Goal: Task Accomplishment & Management: Use online tool/utility

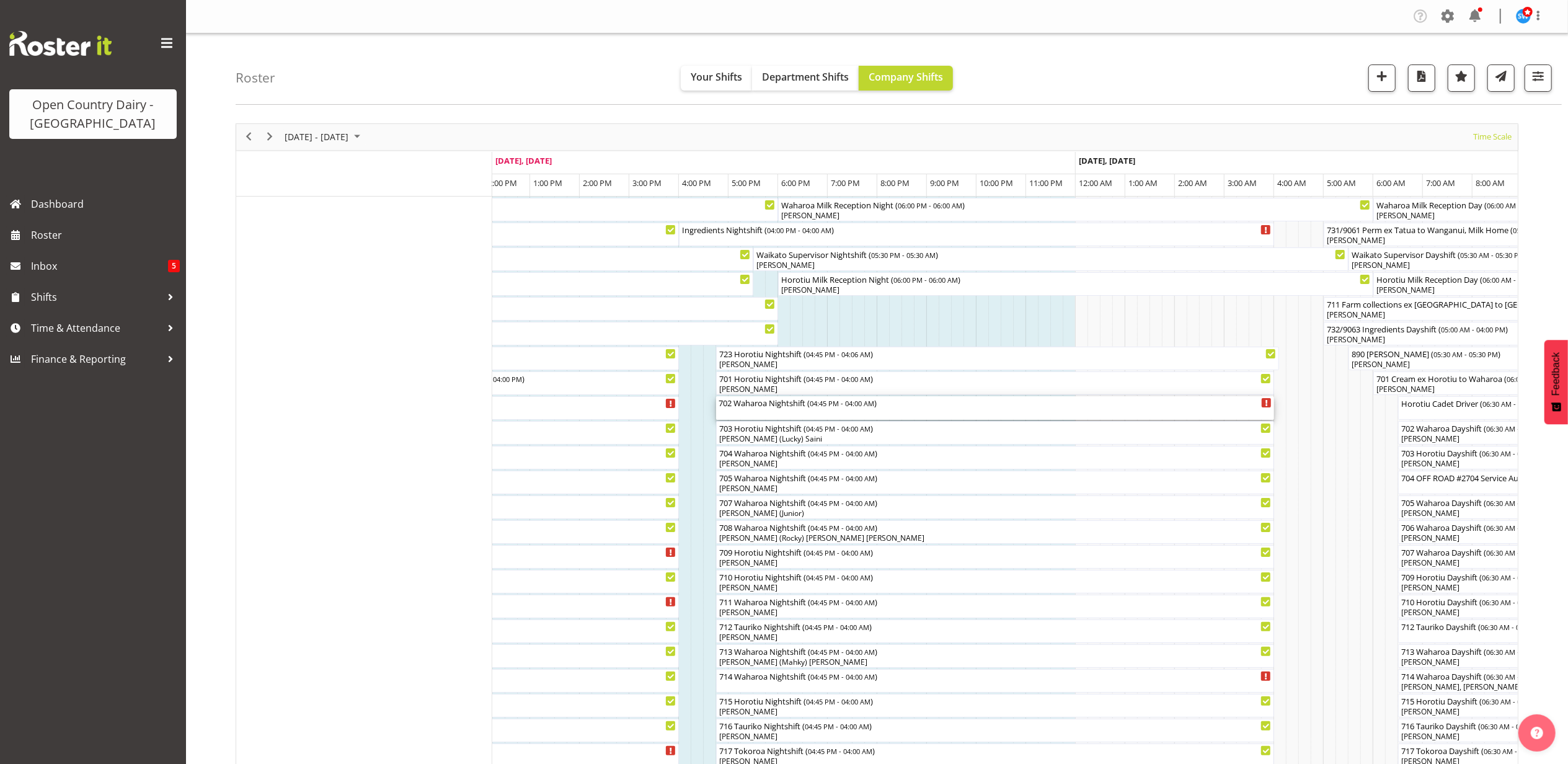
click at [773, 406] on div "702 Waharoa Nightshift ( 04:45 PM - 04:00 AM )" at bounding box center [995, 402] width 553 height 12
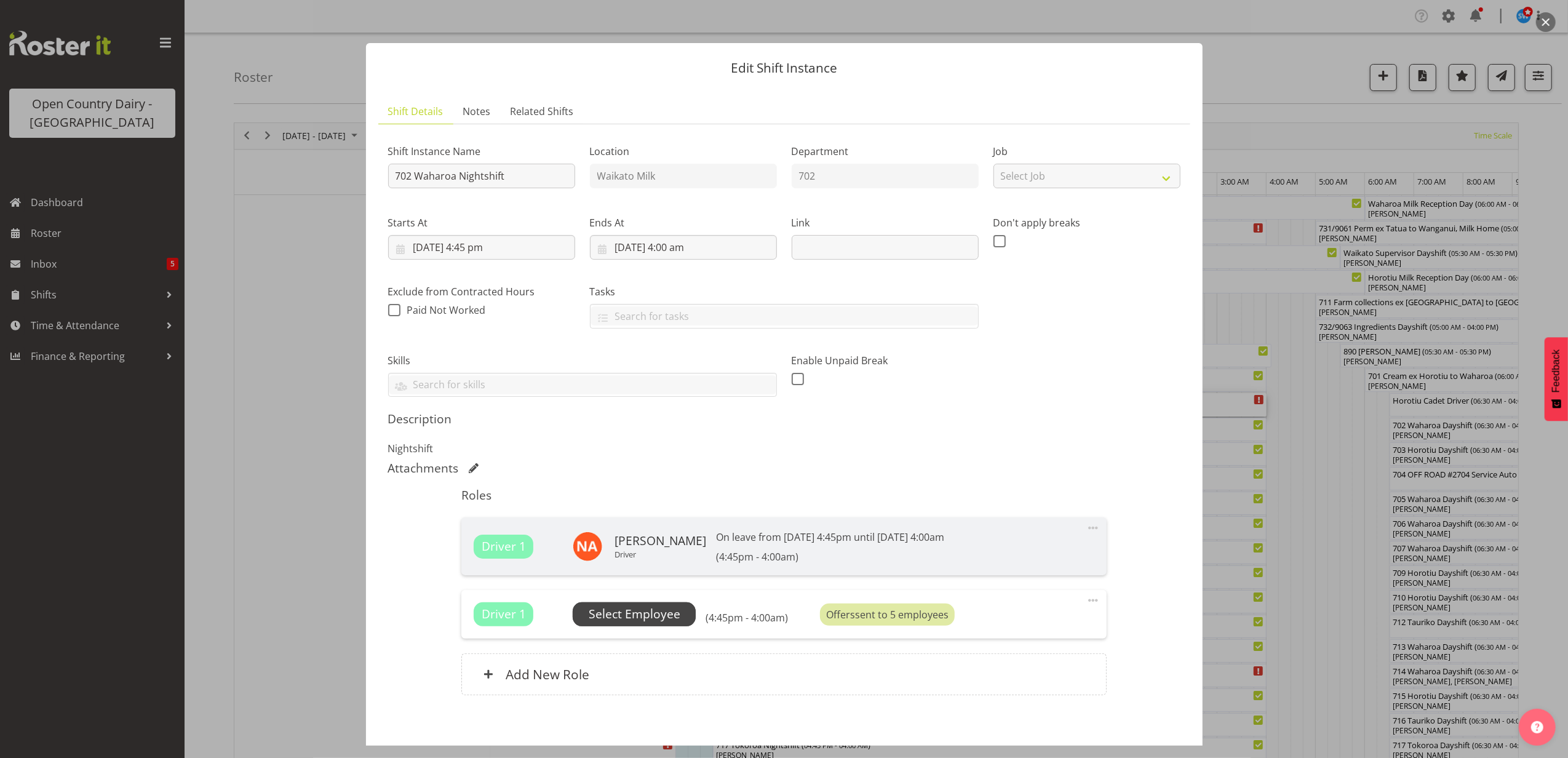
click at [653, 623] on span "Select Employee" at bounding box center [635, 614] width 92 height 18
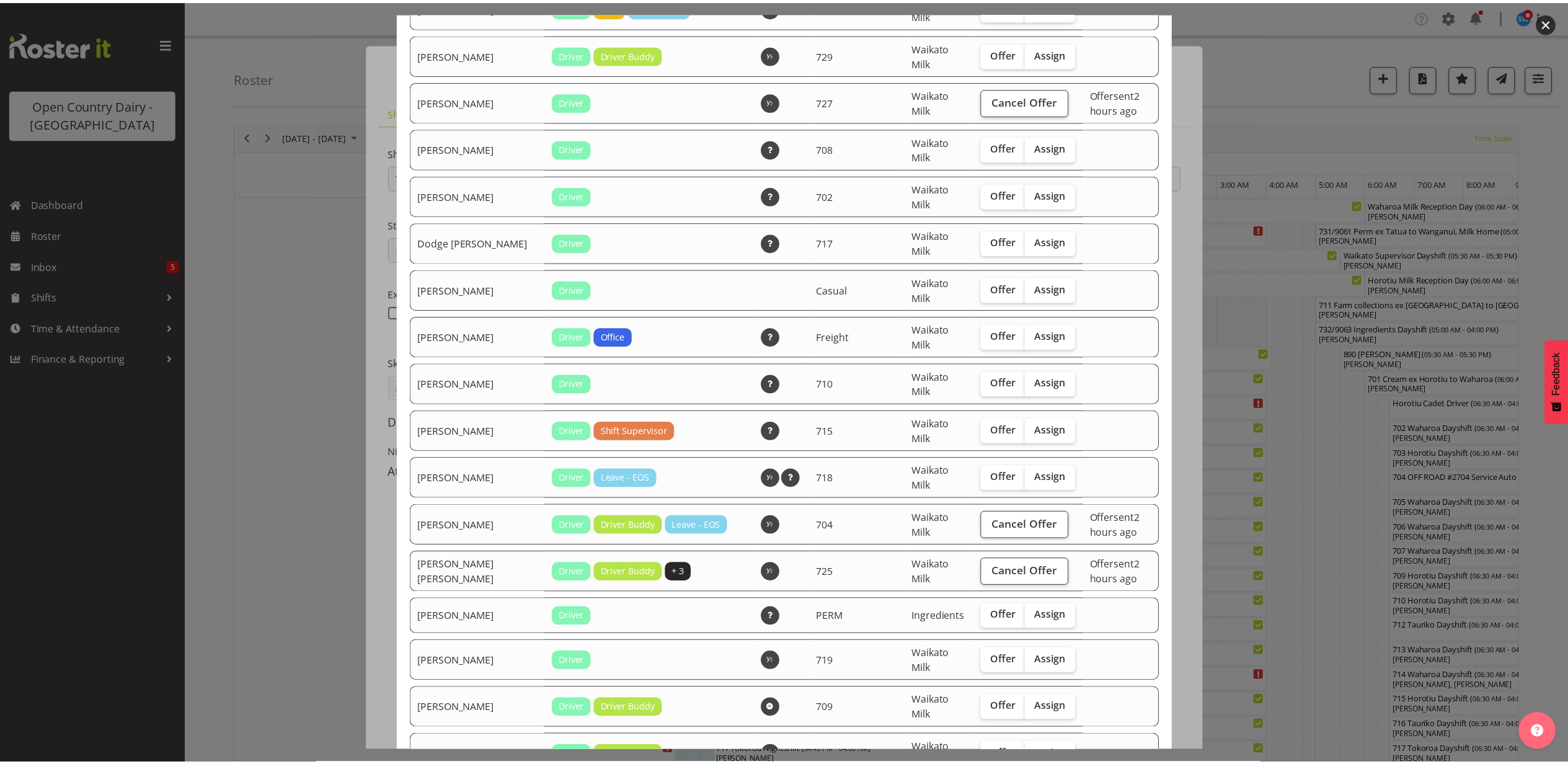
scroll to position [578, 0]
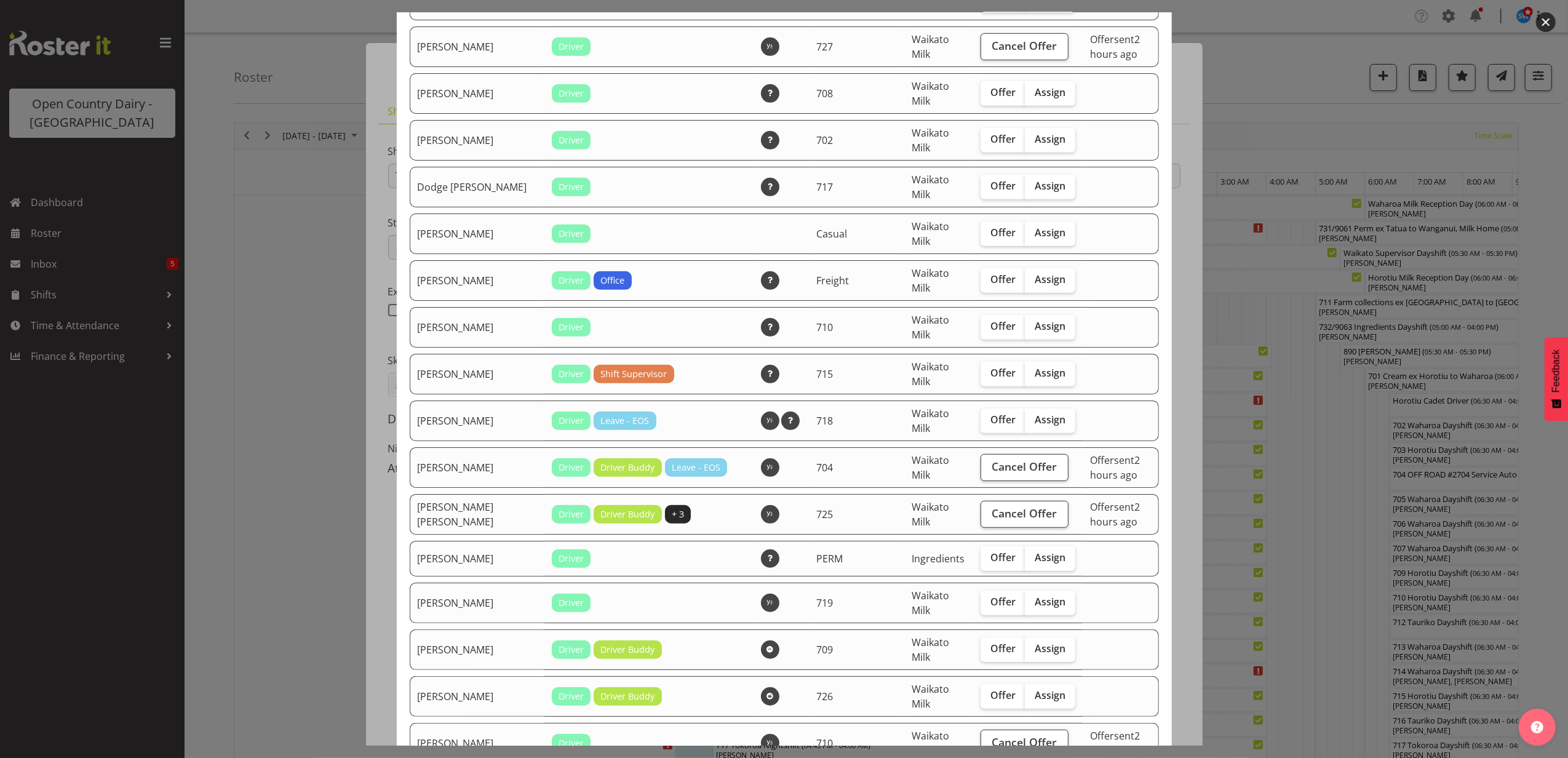
click at [1549, 15] on button "button" at bounding box center [1545, 22] width 19 height 19
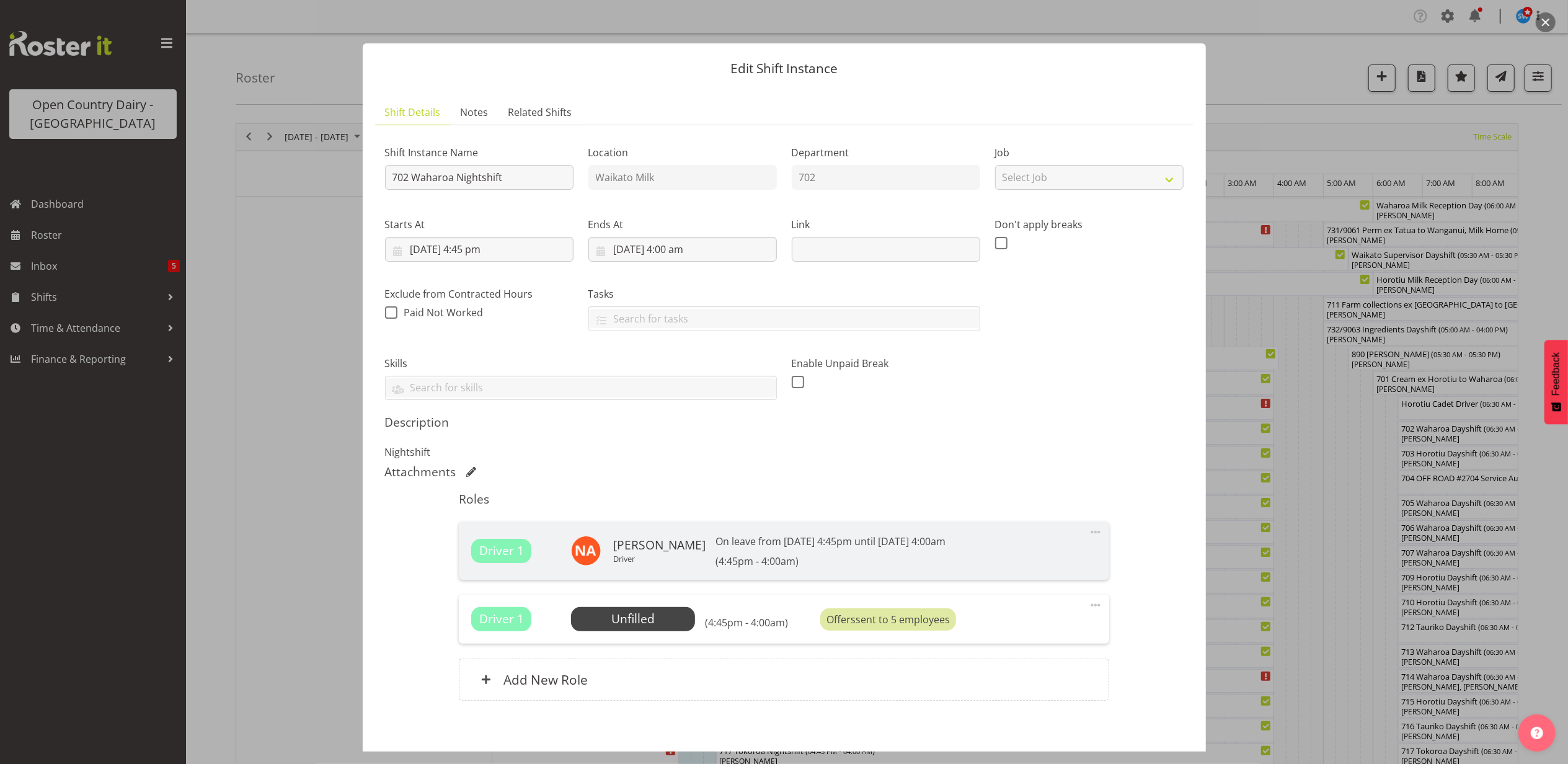
click at [1548, 18] on button "button" at bounding box center [1545, 22] width 20 height 20
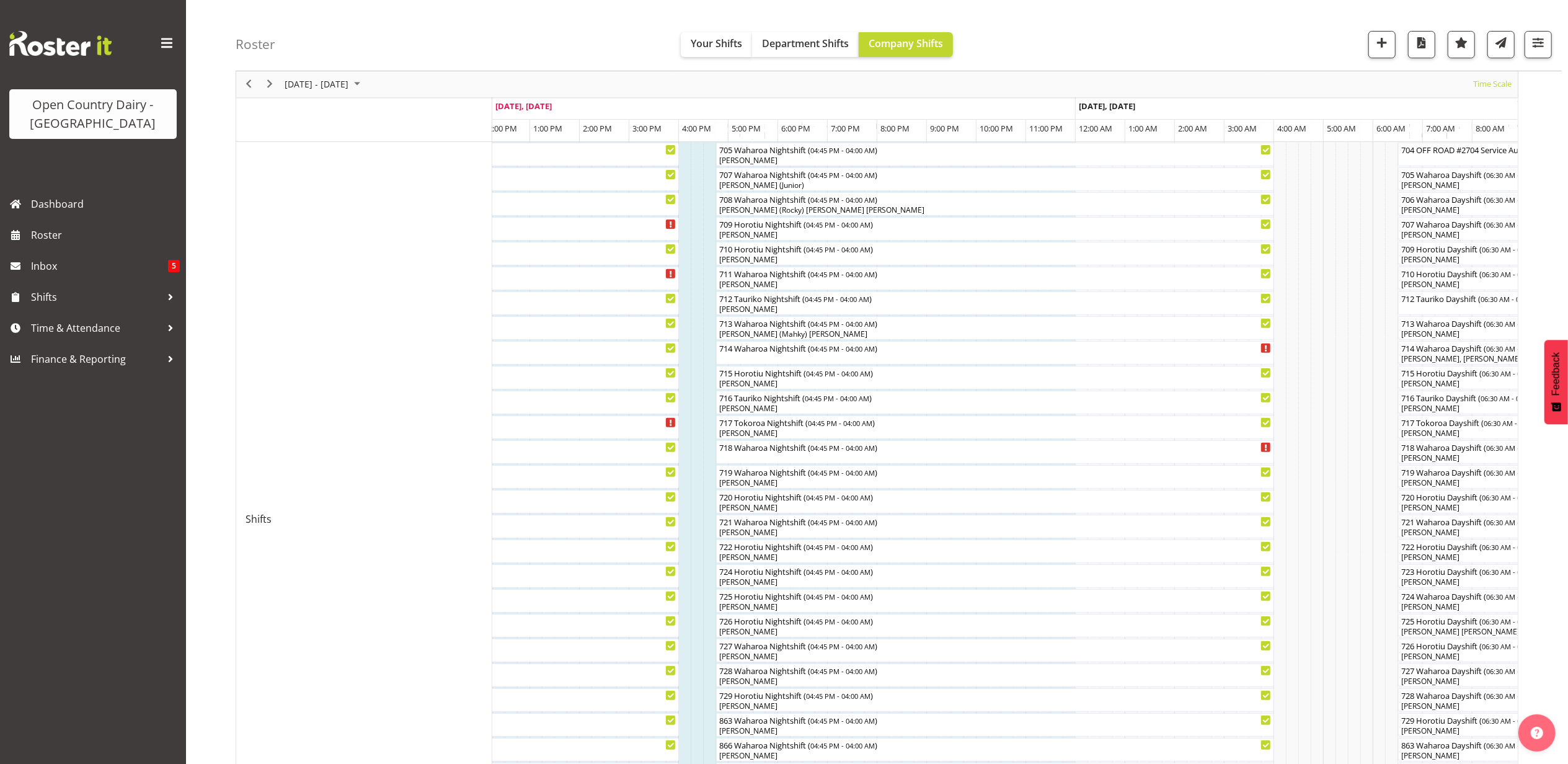
scroll to position [330, 0]
click at [767, 354] on div "714 Waharoa Nightshift ( 04:45 PM - 04:00 AM )" at bounding box center [995, 350] width 553 height 24
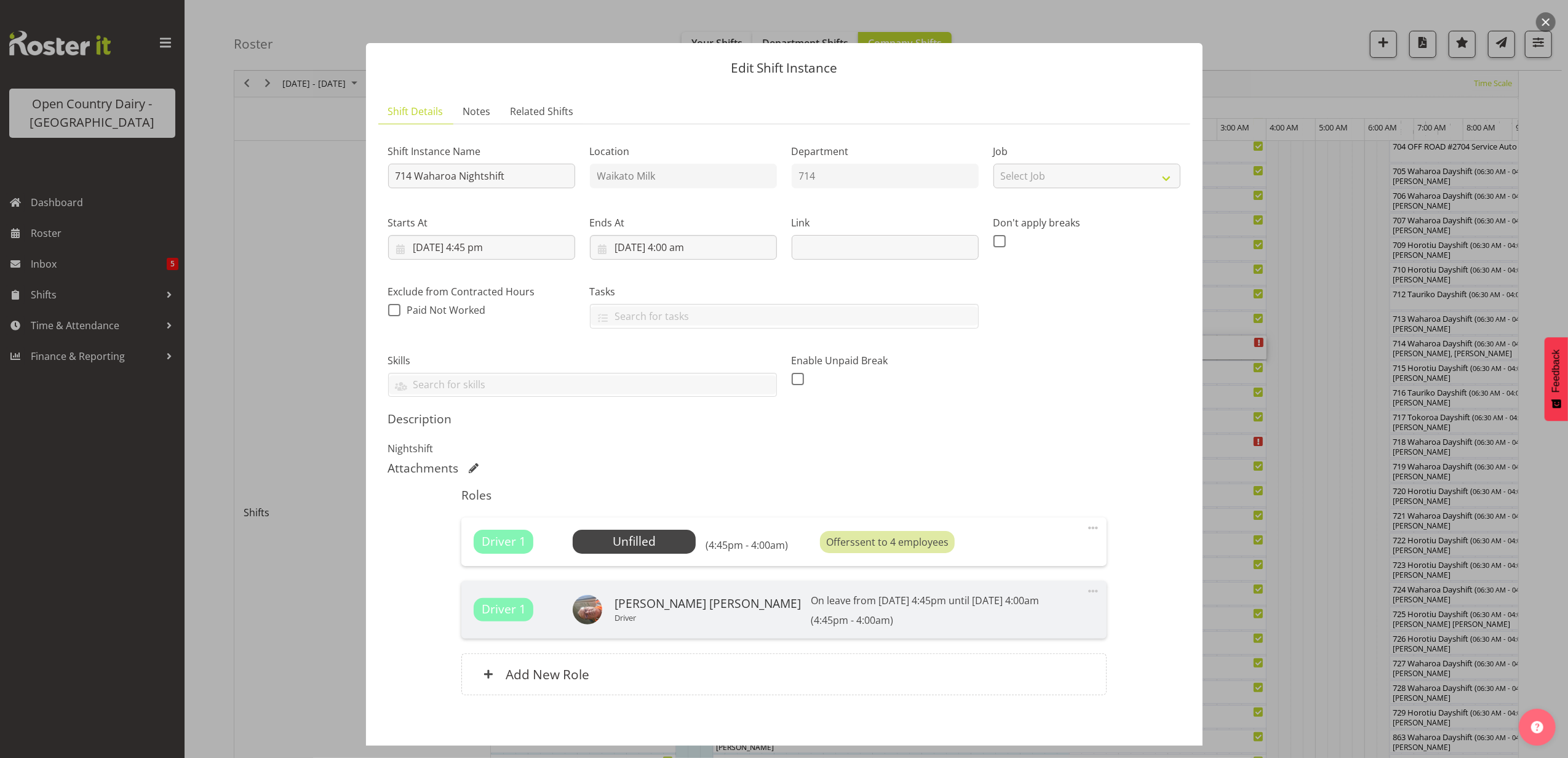
click at [1546, 17] on button "button" at bounding box center [1545, 22] width 19 height 19
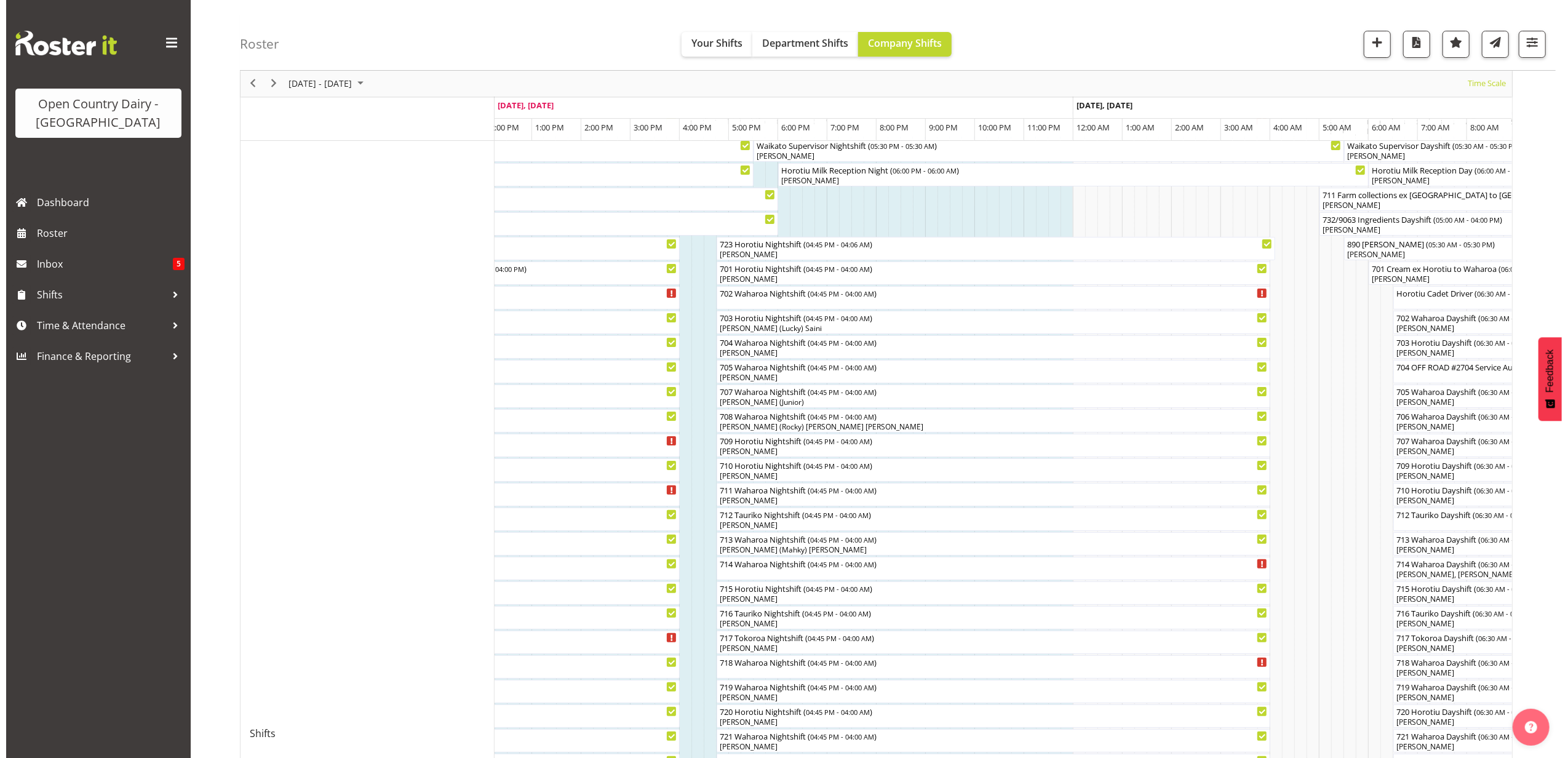
scroll to position [82, 0]
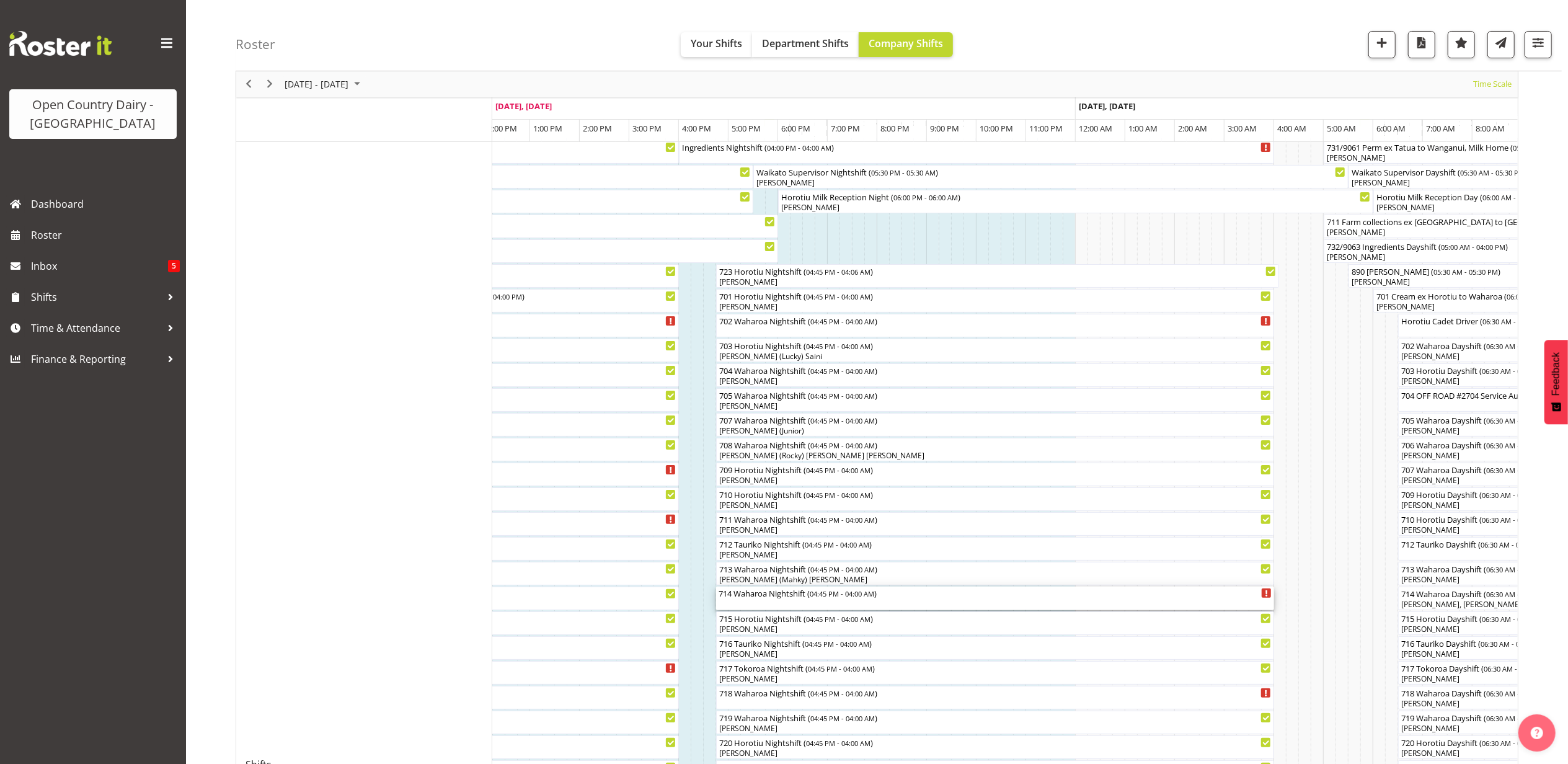
click at [825, 601] on div "714 Waharoa Nightshift ( 04:45 PM - 04:00 AM )" at bounding box center [995, 598] width 553 height 24
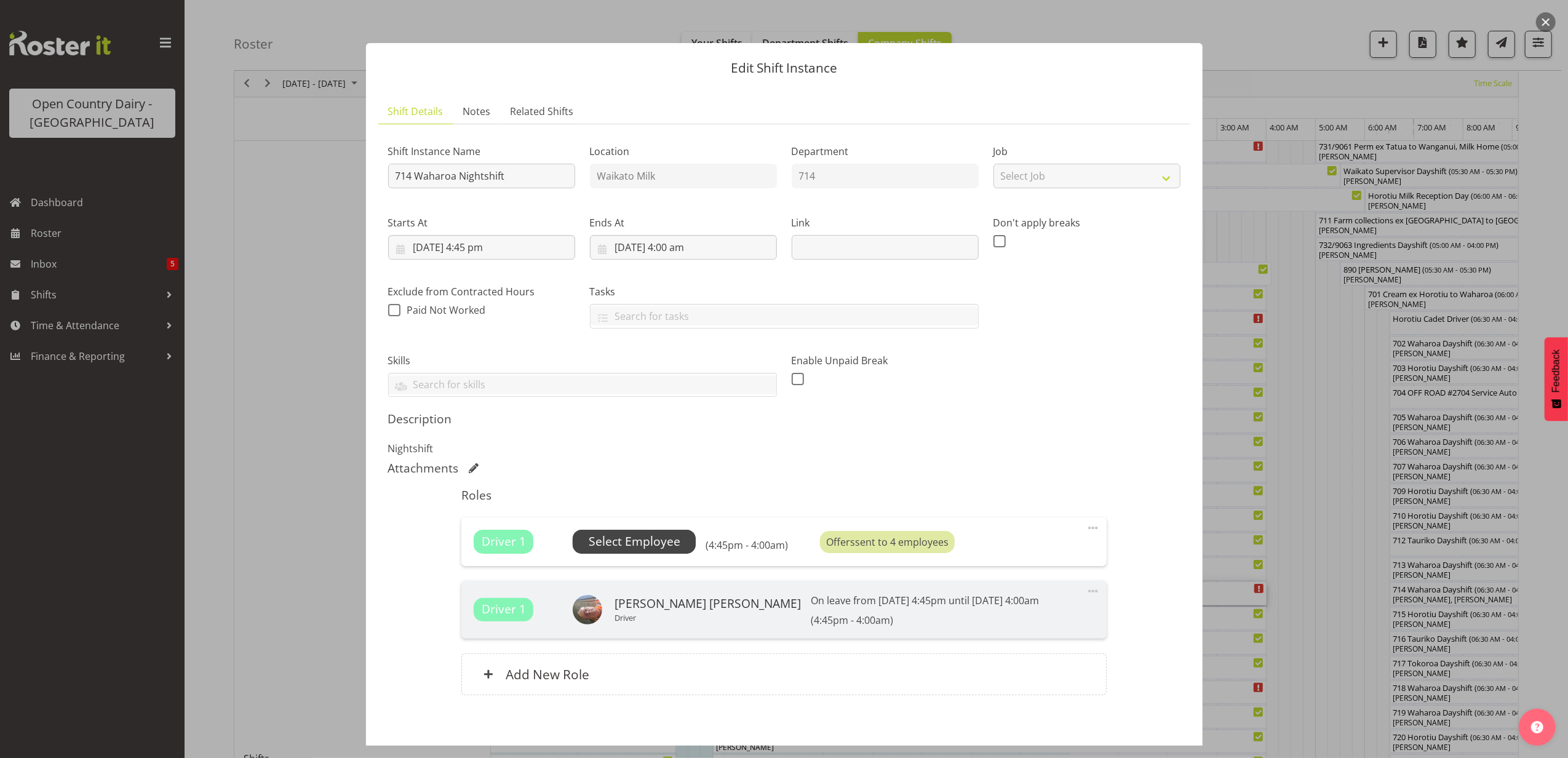
click at [664, 540] on span "Select Employee" at bounding box center [635, 542] width 92 height 18
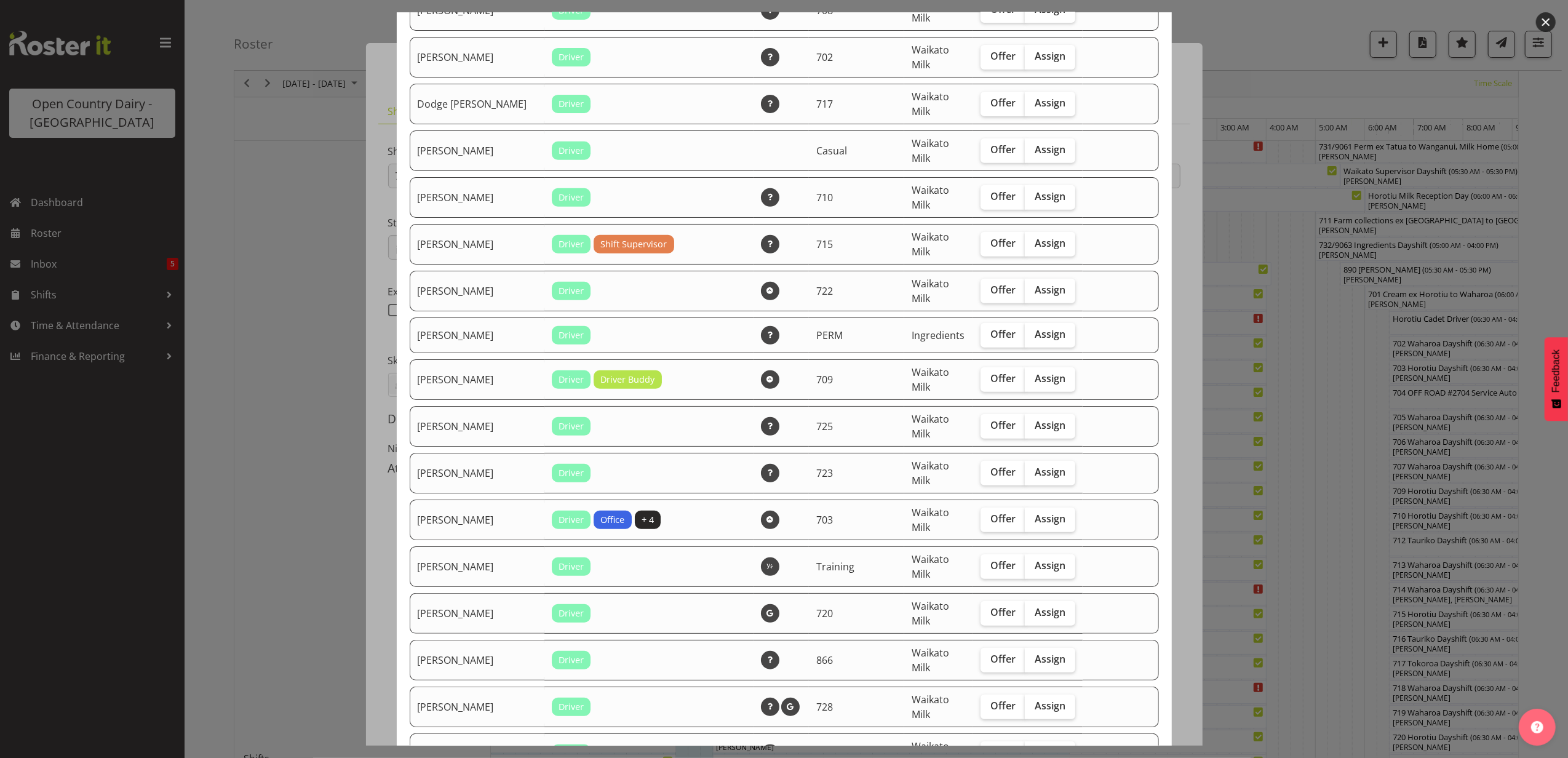
scroll to position [492, 0]
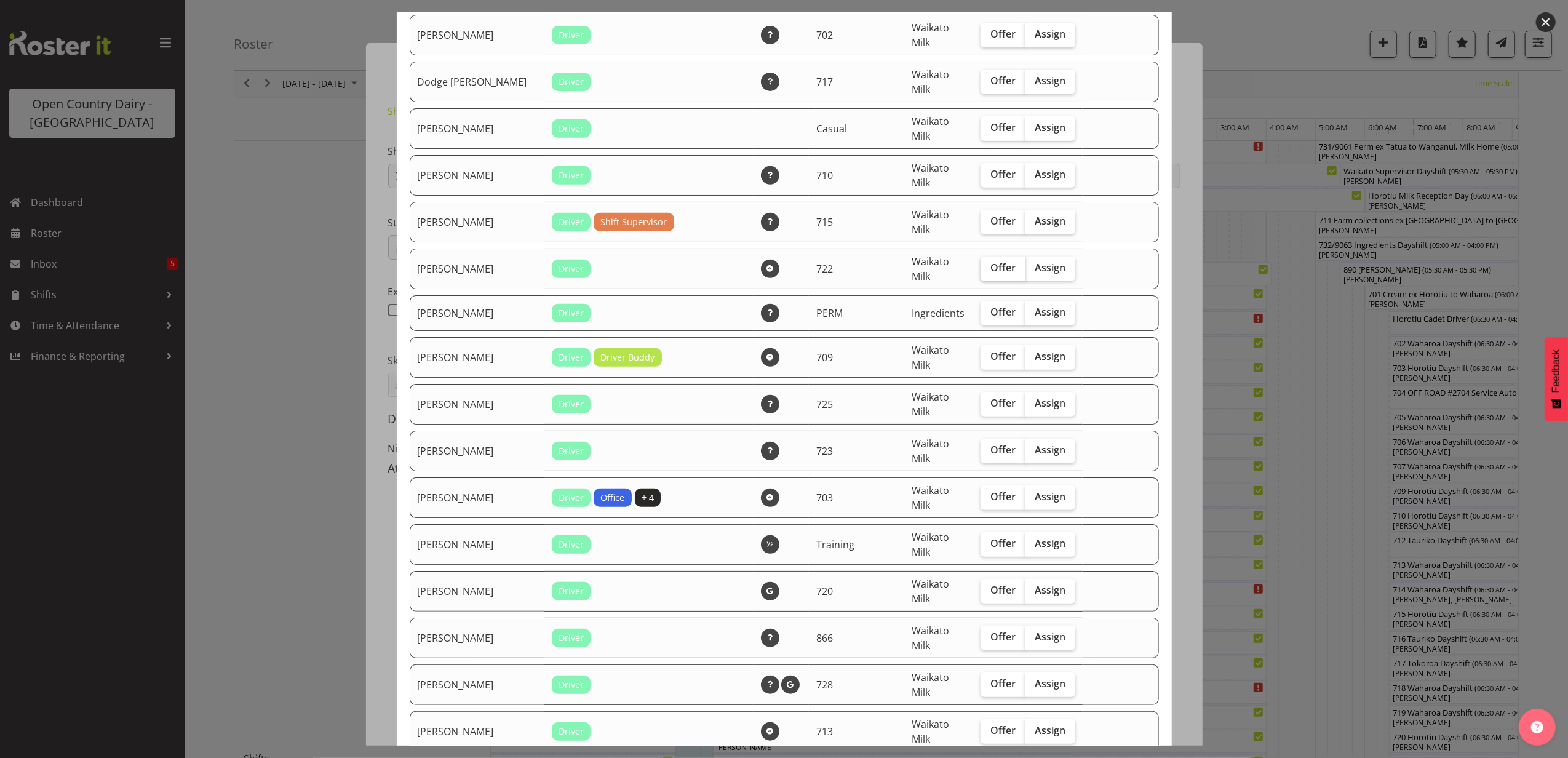
click at [990, 273] on span "Offer" at bounding box center [1002, 267] width 25 height 12
click at [981, 272] on input "Offer" at bounding box center [985, 268] width 8 height 8
checkbox input "true"
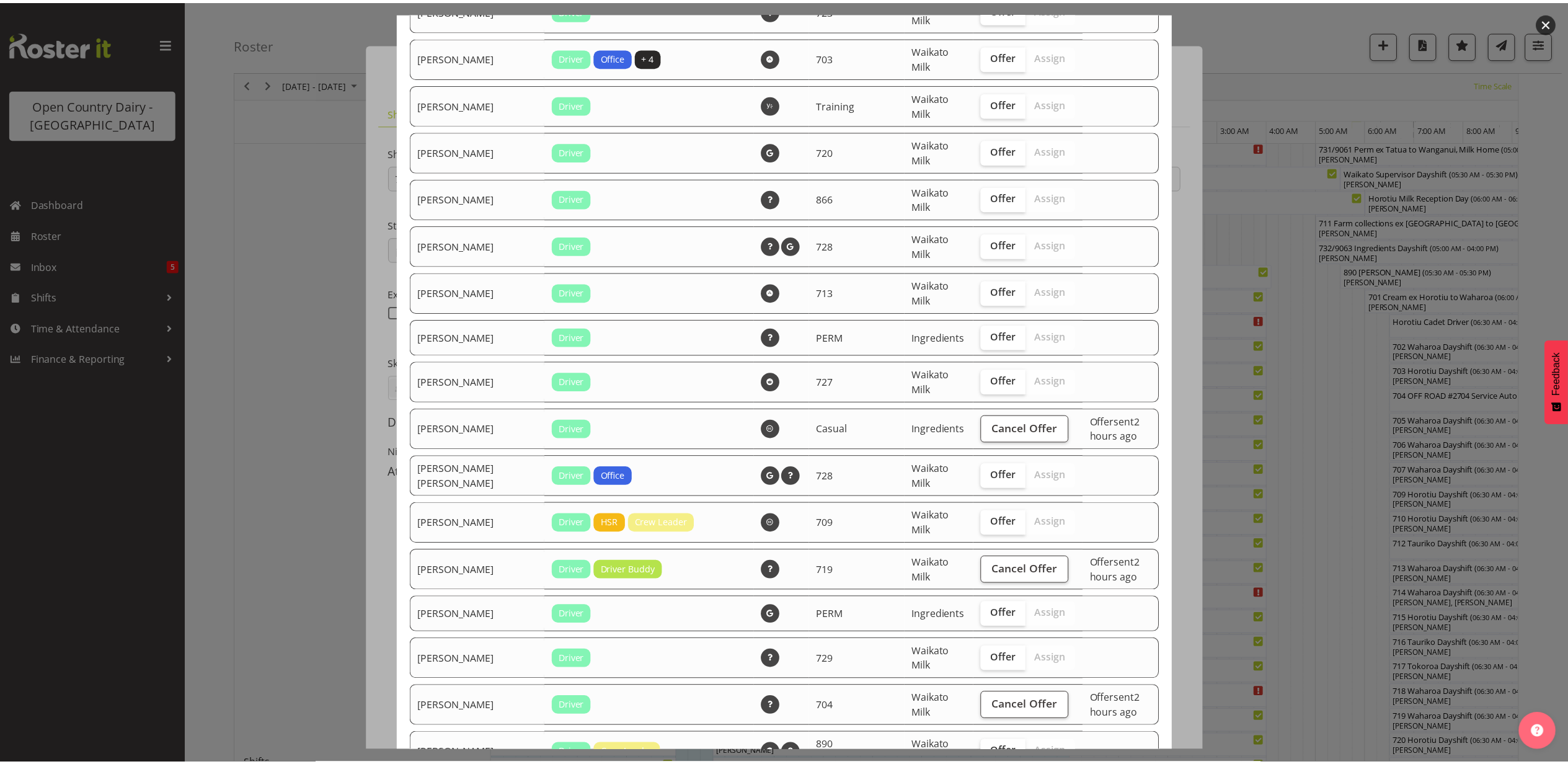
scroll to position [1135, 0]
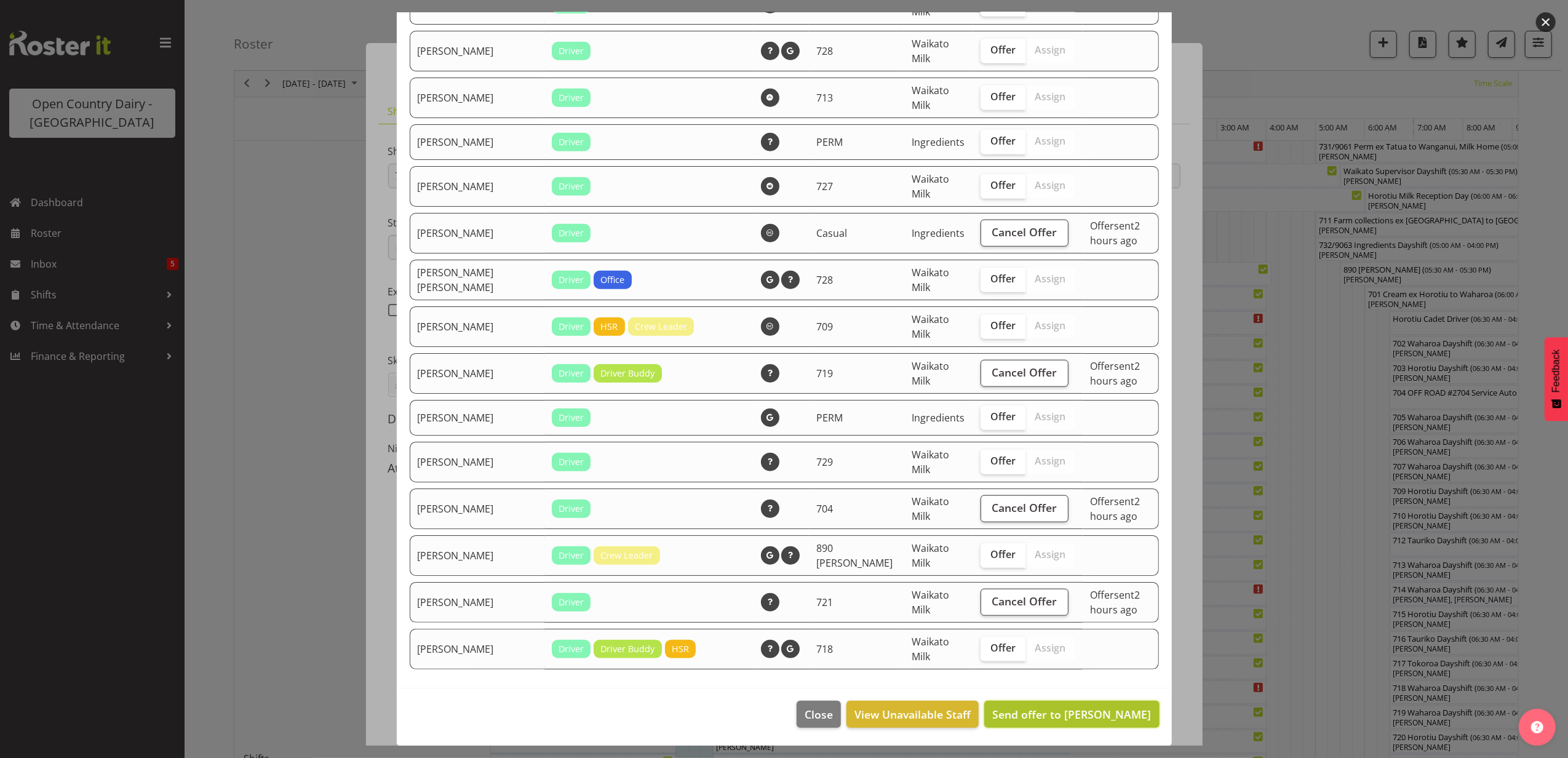
click at [1058, 712] on span "Send offer to [PERSON_NAME]" at bounding box center [1072, 714] width 159 height 15
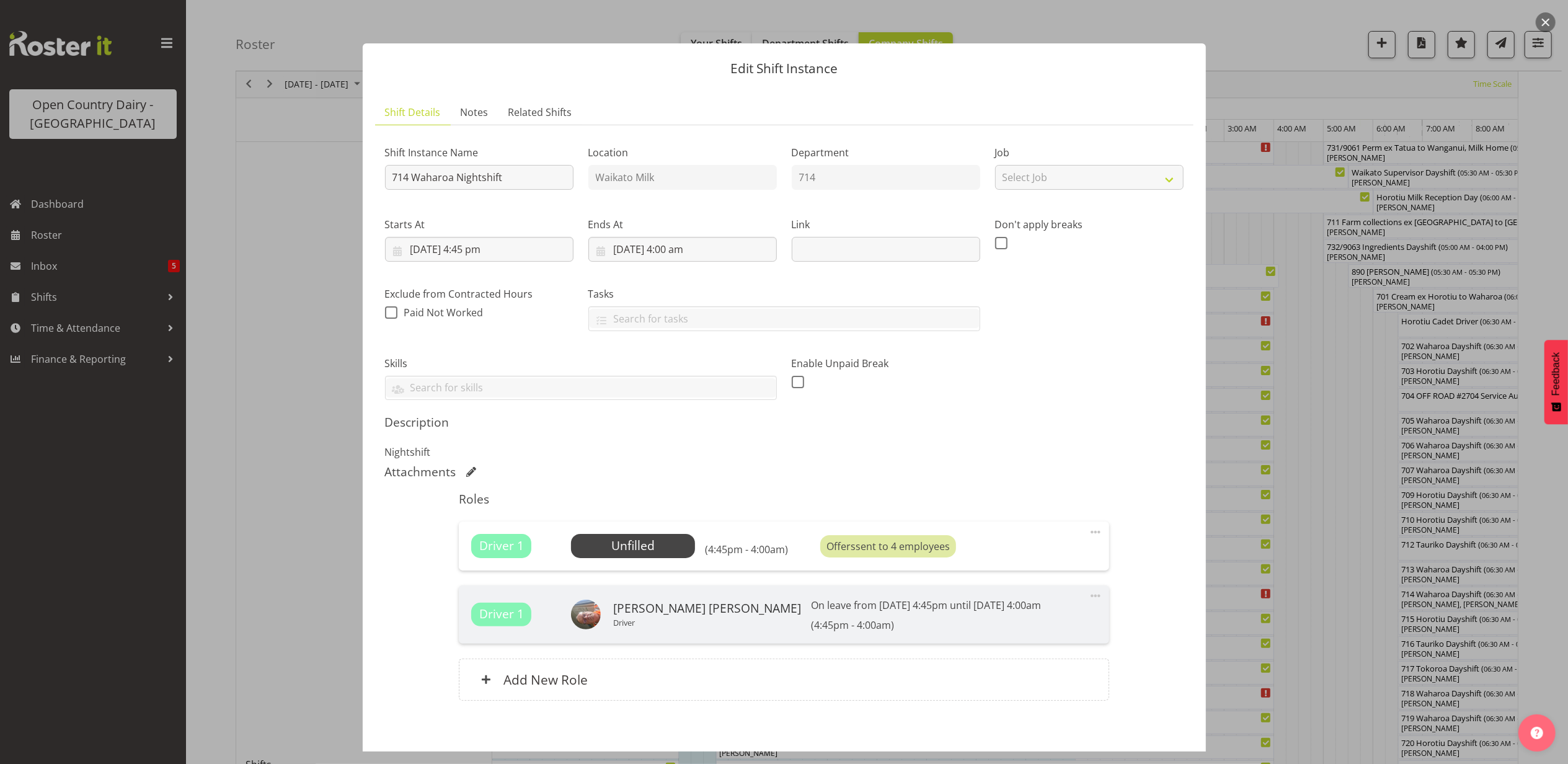
click at [1540, 18] on button "button" at bounding box center [1545, 22] width 20 height 20
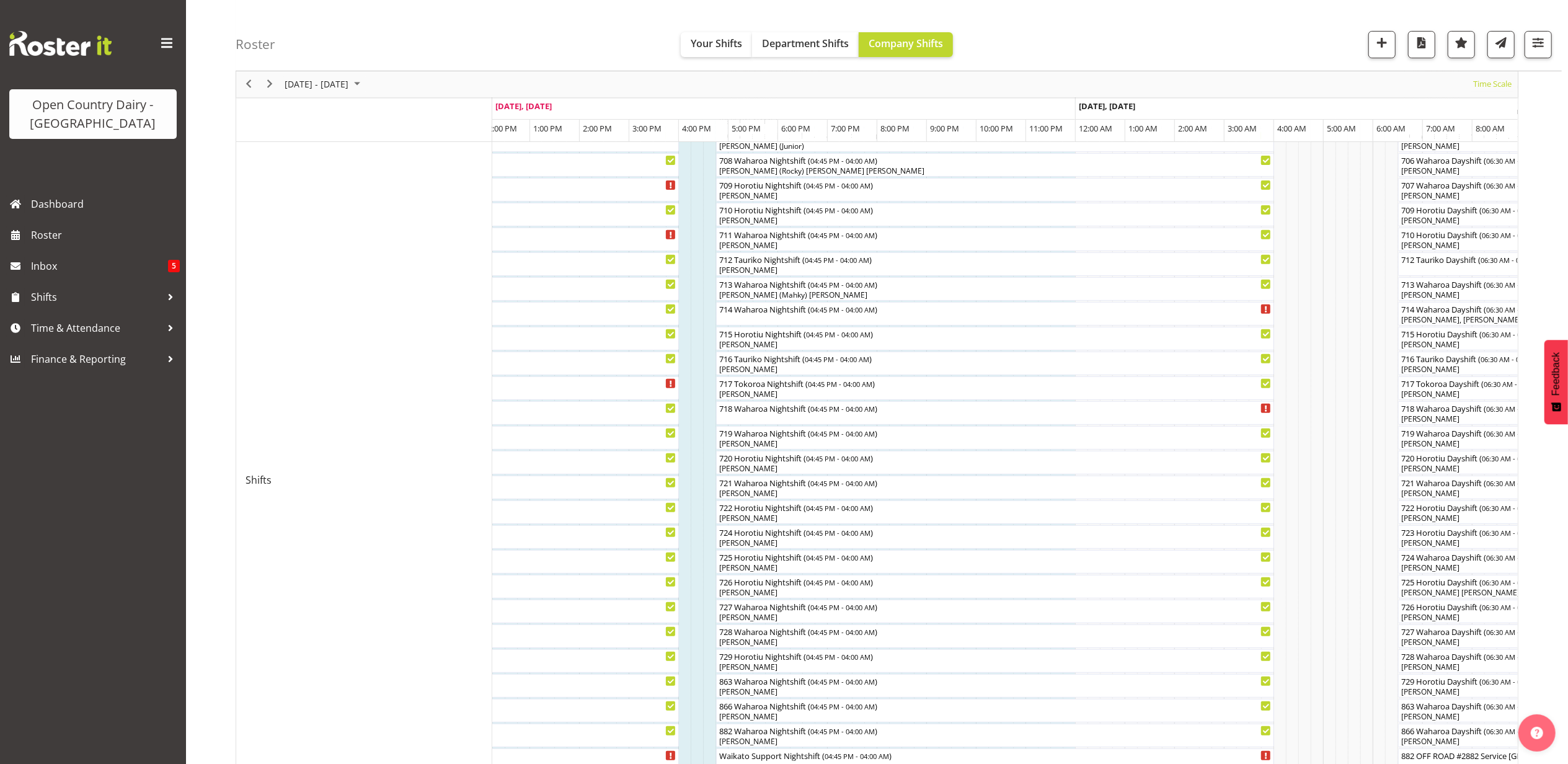
scroll to position [393, 0]
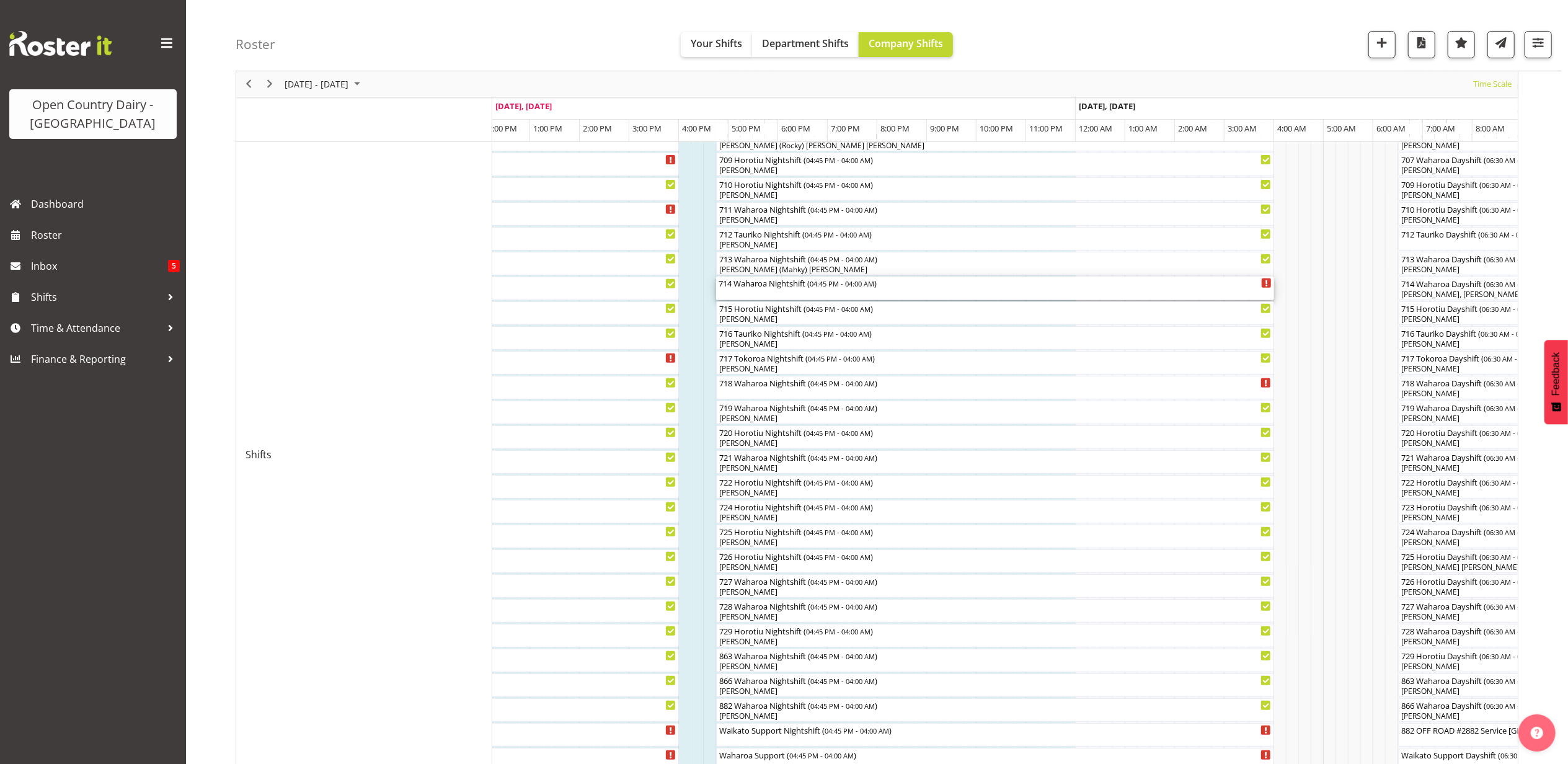
click at [784, 283] on div "714 Waharoa Nightshift ( 04:45 PM - 04:00 AM )" at bounding box center [995, 282] width 553 height 12
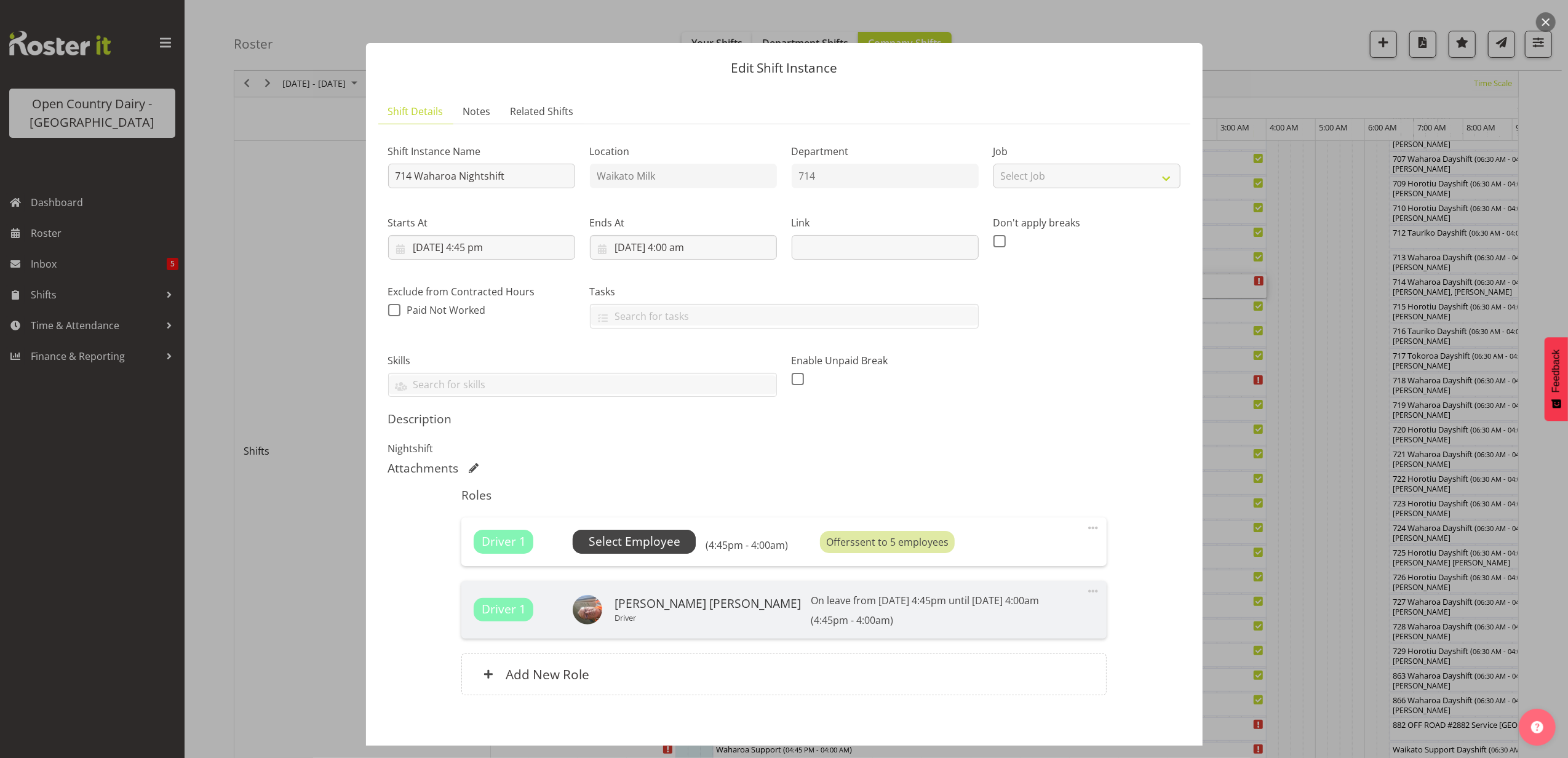
click at [626, 534] on span "Select Employee" at bounding box center [635, 542] width 92 height 18
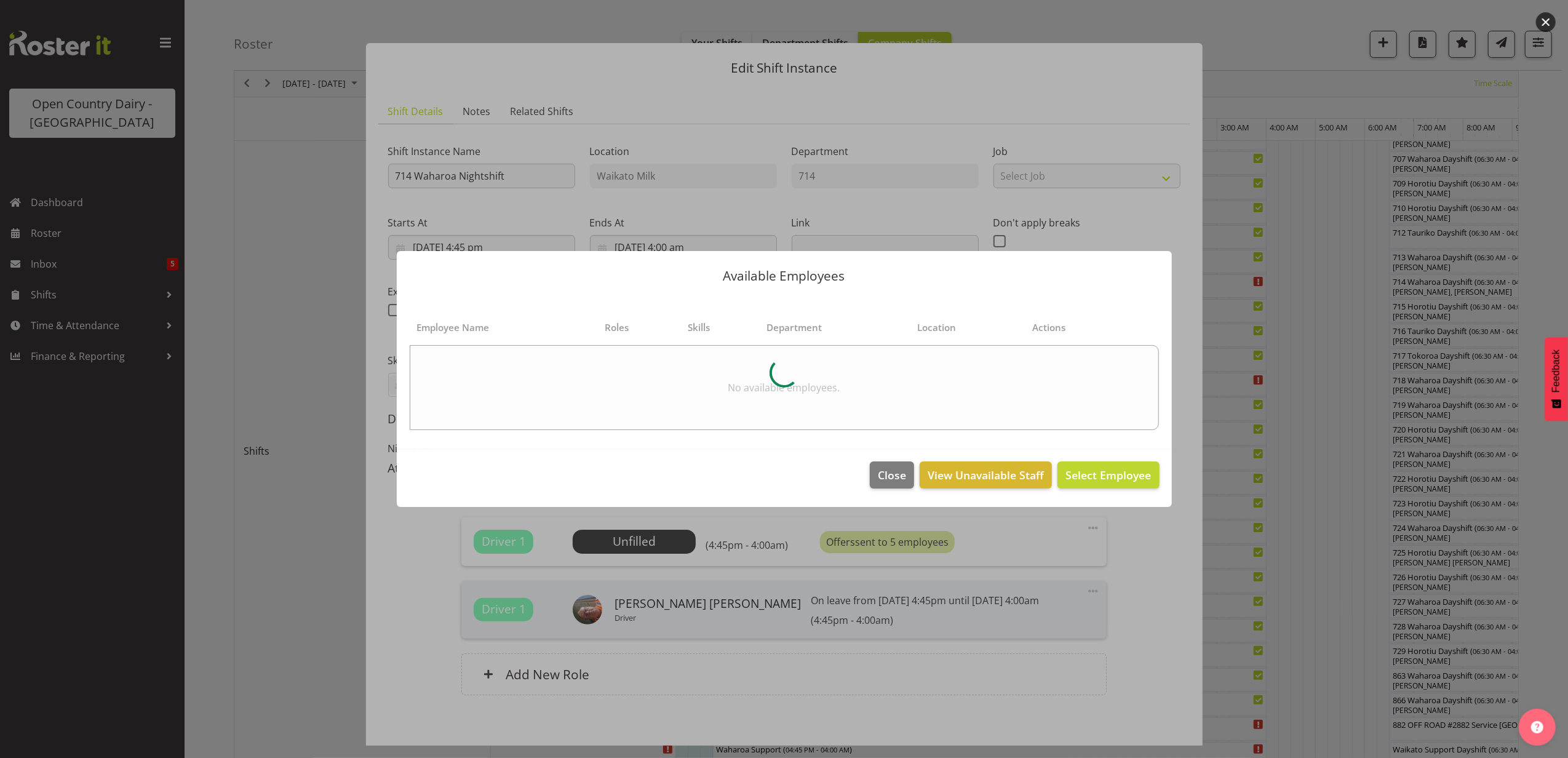
click at [869, 474] on footer "Close View Unavailable Staff Select Employee" at bounding box center [784, 478] width 776 height 58
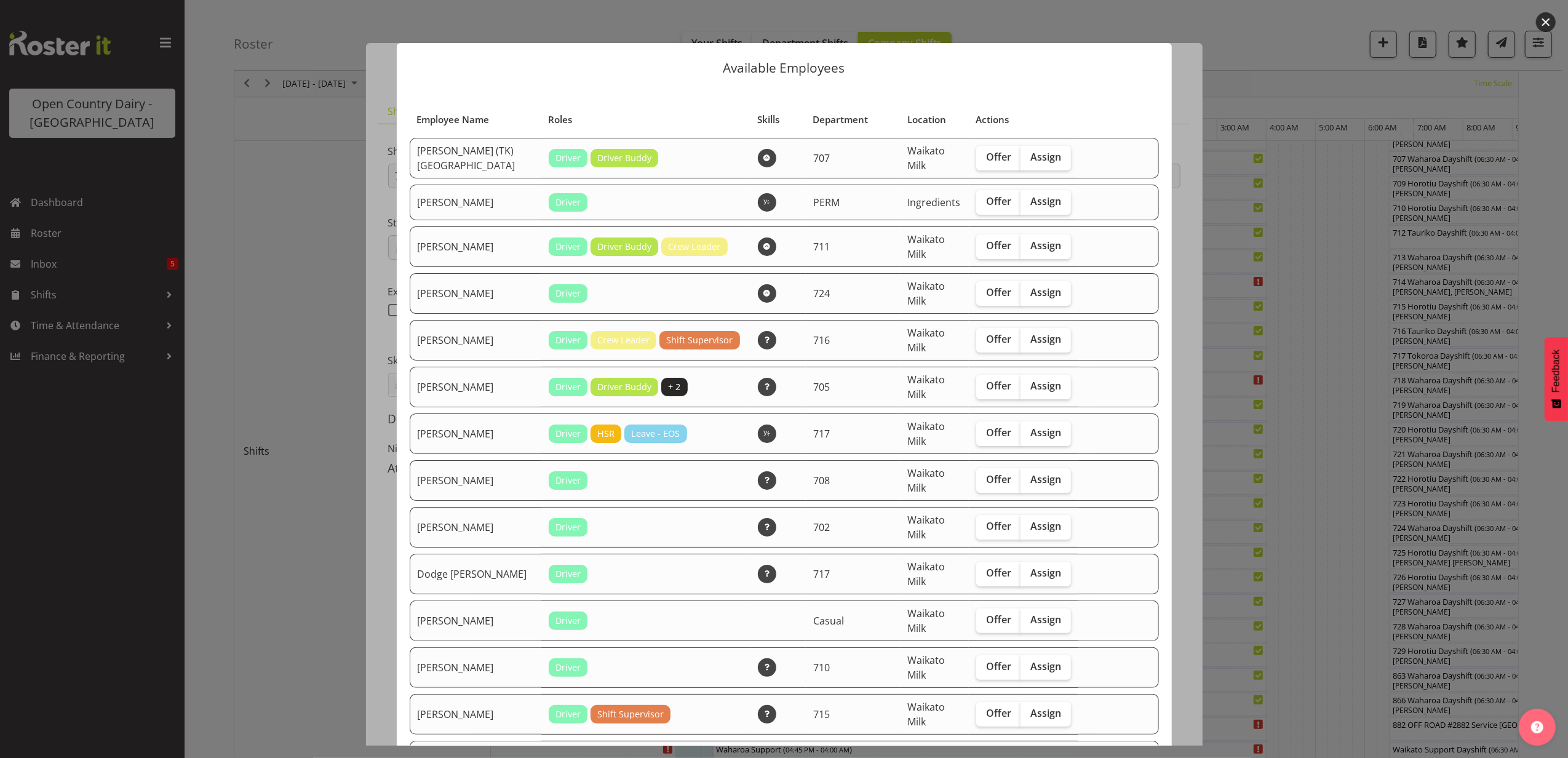
click at [908, 475] on span "Waikato Milk" at bounding box center [926, 480] width 38 height 28
click at [1546, 15] on button "button" at bounding box center [1545, 22] width 19 height 19
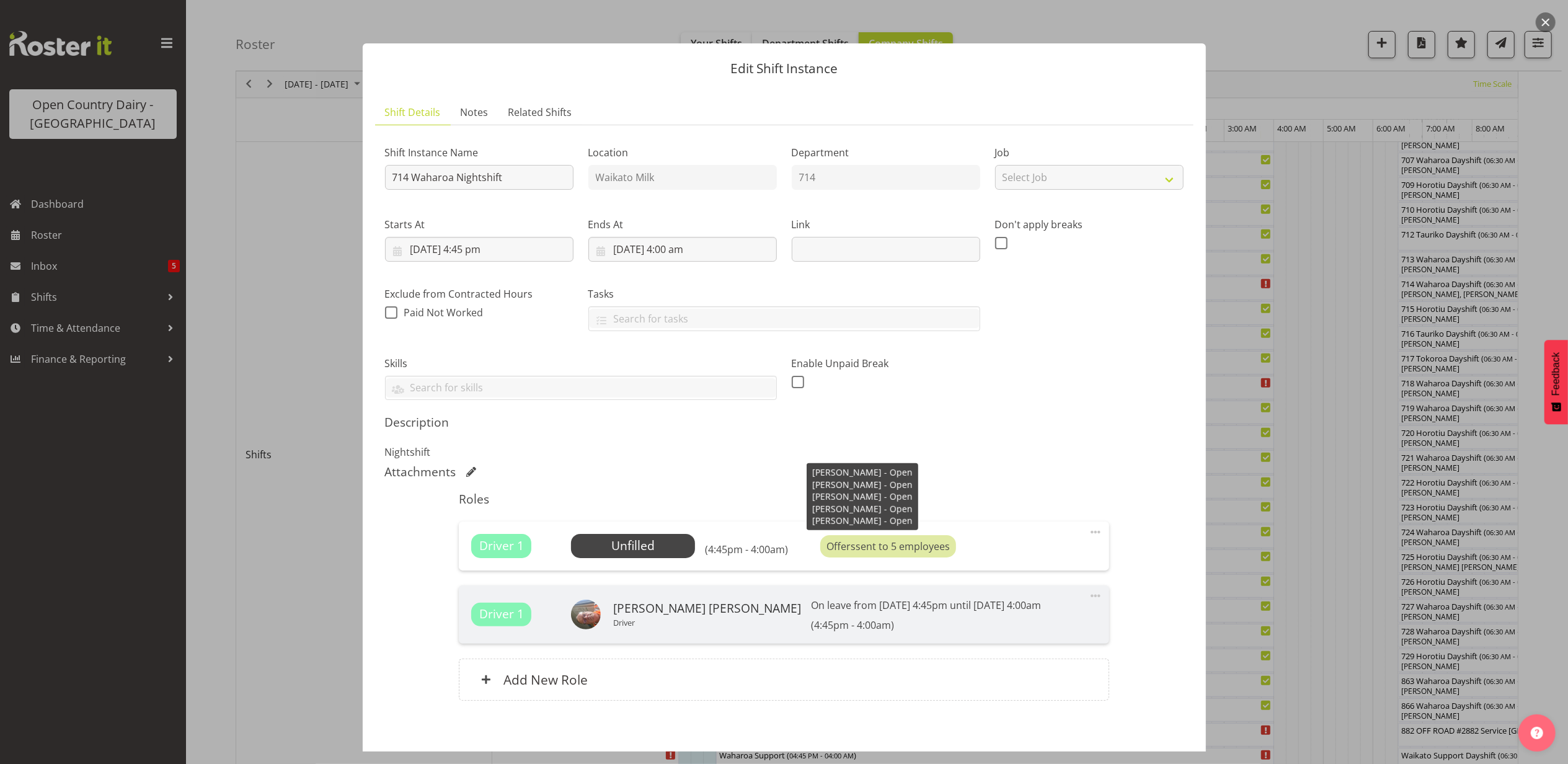
click at [908, 539] on div "Offers sent to 5 employees" at bounding box center [888, 546] width 136 height 22
click at [1538, 15] on div at bounding box center [784, 382] width 1568 height 764
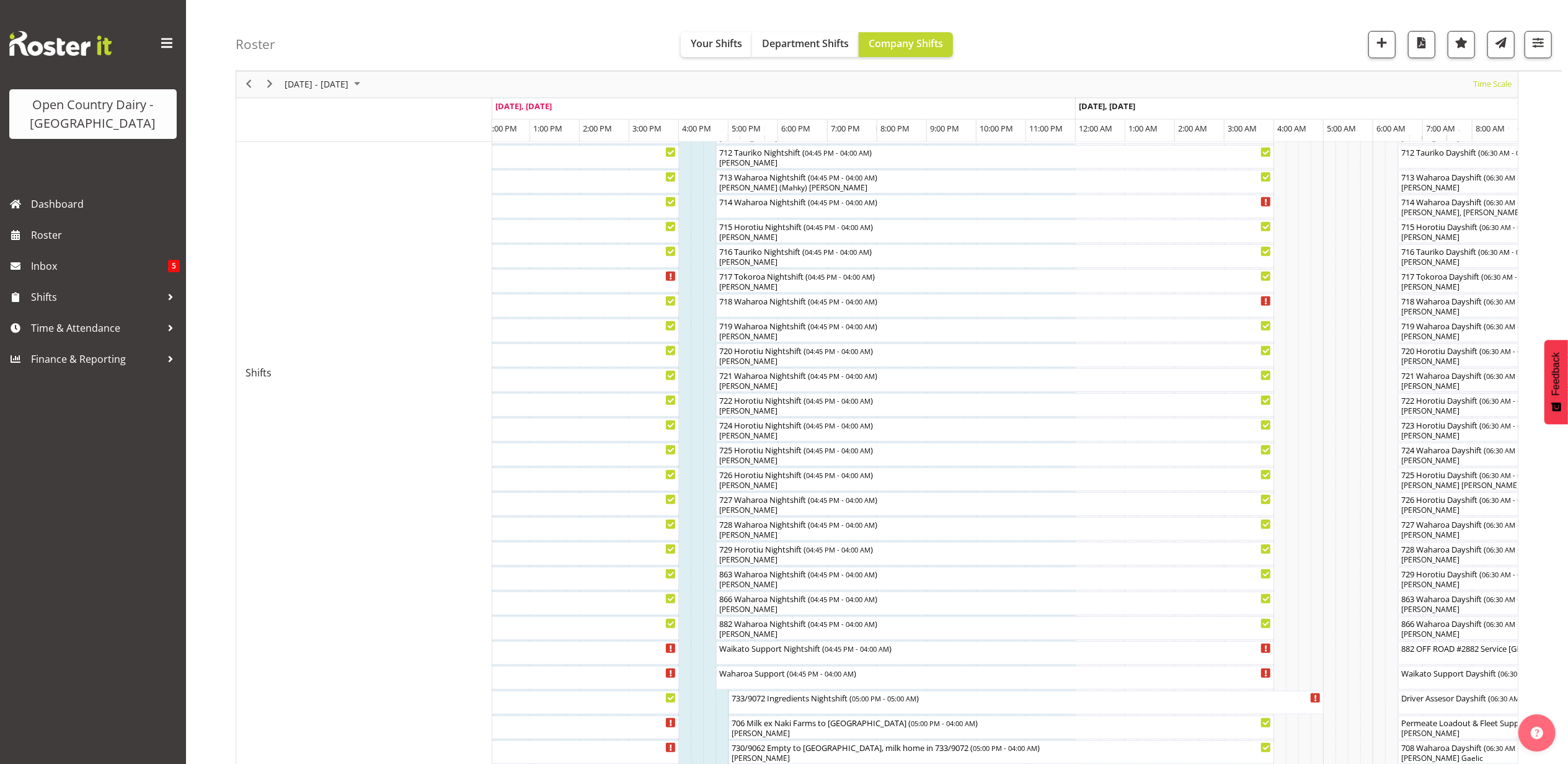
scroll to position [248, 0]
